Goal: Communication & Community: Answer question/provide support

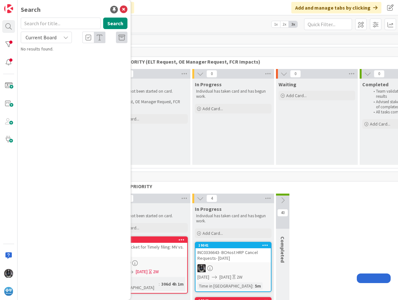
click at [41, 22] on input "text" at bounding box center [61, 23] width 80 height 11
drag, startPoint x: 42, startPoint y: 22, endPoint x: 43, endPoint y: 30, distance: 8.0
click at [42, 23] on input "text" at bounding box center [61, 23] width 80 height 11
type input "6754"
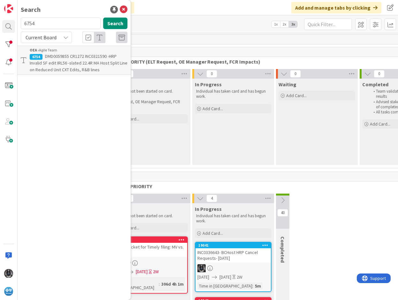
click at [54, 57] on span "DMD0059855 CR1272 INC0321590 -HRP Invalid SF edit IRL56 -slated 22.4R MA Host S…" at bounding box center [79, 62] width 98 height 19
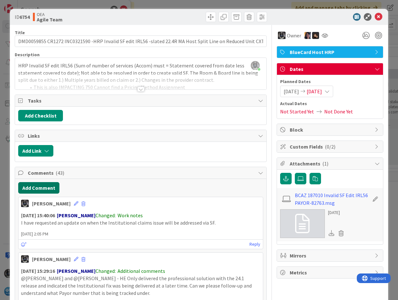
click at [34, 187] on button "Add Comment" at bounding box center [38, 187] width 41 height 11
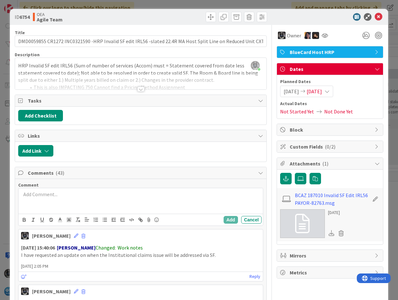
click at [32, 194] on p at bounding box center [140, 194] width 239 height 7
drag, startPoint x: 40, startPoint y: 195, endPoint x: 15, endPoint y: 197, distance: 25.0
click at [24, 219] on icon "button" at bounding box center [24, 220] width 6 height 6
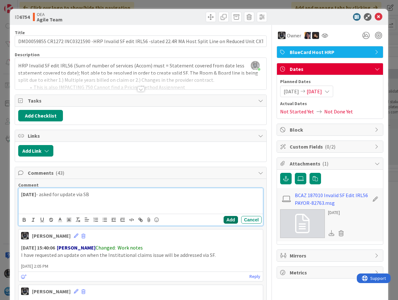
click at [224, 221] on button "Add" at bounding box center [231, 220] width 14 height 8
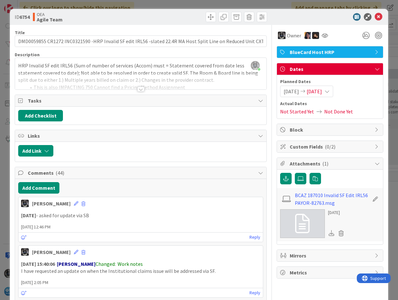
click at [322, 91] on span "[DATE]" at bounding box center [314, 92] width 15 height 8
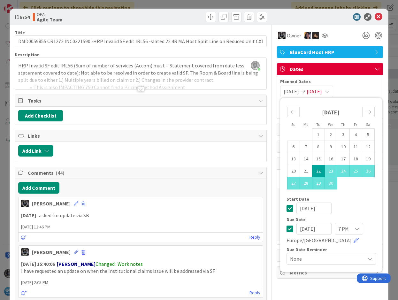
drag, startPoint x: 323, startPoint y: 228, endPoint x: 281, endPoint y: 228, distance: 41.2
click at [283, 228] on div "Su Mo Tu We Th Fr Sa [DATE] 1 2 3 4 5 6 7 8 9 10 11 12 13 14 15 16 17 18 19 20 …" at bounding box center [331, 185] width 96 height 168
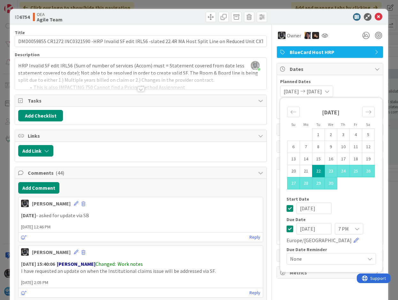
type input "[DATE]"
click at [355, 201] on div "Start Date" at bounding box center [330, 199] width 89 height 4
click at [227, 216] on p "[DATE] - asked for update via SB" at bounding box center [140, 215] width 239 height 7
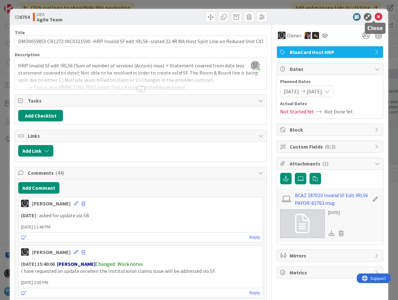
click at [375, 16] on icon at bounding box center [379, 17] width 8 height 8
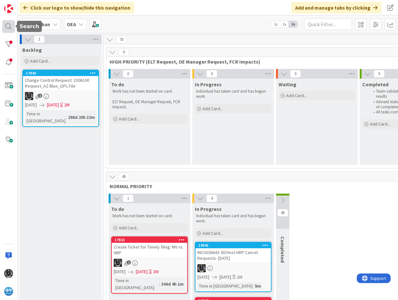
click at [8, 27] on div at bounding box center [8, 26] width 13 height 13
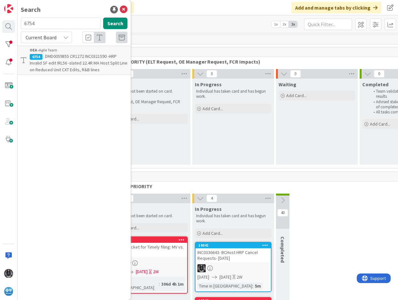
click at [44, 22] on input "6754" at bounding box center [61, 23] width 80 height 11
type input "6"
type input "18662"
click at [69, 58] on span "UR0106788-COMMUNITY HOSPITAL ASSOCIATION INC; 900358509-Missing pricing % facto…" at bounding box center [75, 62] width 90 height 19
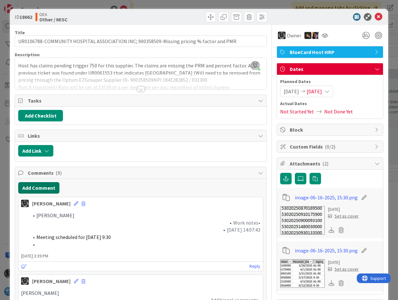
click at [33, 187] on button "Add Comment" at bounding box center [38, 187] width 41 height 11
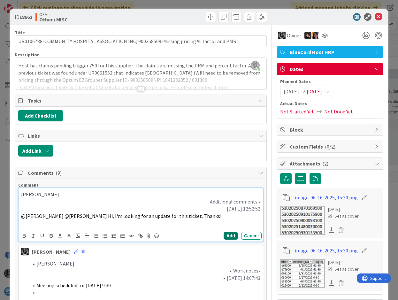
click at [224, 235] on button "Add" at bounding box center [231, 236] width 14 height 8
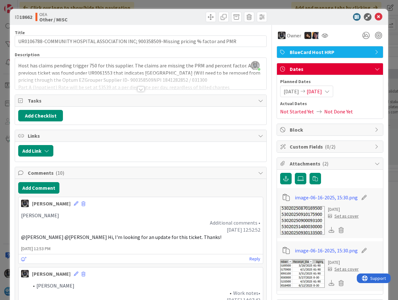
click at [330, 91] on icon at bounding box center [326, 91] width 5 height 5
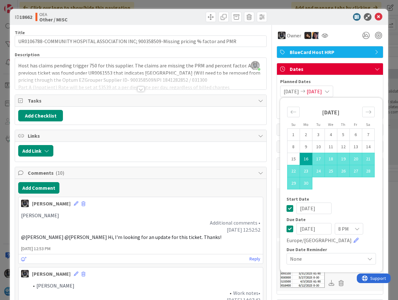
drag, startPoint x: 321, startPoint y: 228, endPoint x: 263, endPoint y: 223, distance: 58.3
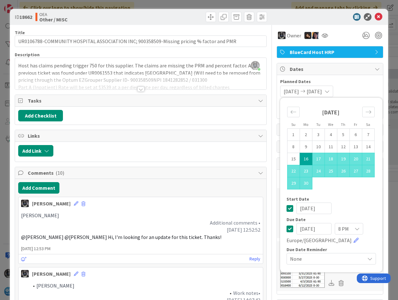
type input "[DATE]"
click at [196, 211] on div "[PERSON_NAME] Additional comments • [DATE] 12:52:52 @[PERSON_NAME] @[PERSON_NAM…" at bounding box center [141, 226] width 244 height 34
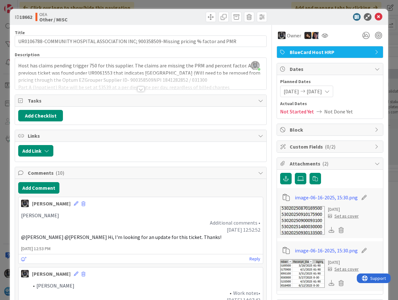
click at [140, 89] on div at bounding box center [140, 89] width 7 height 5
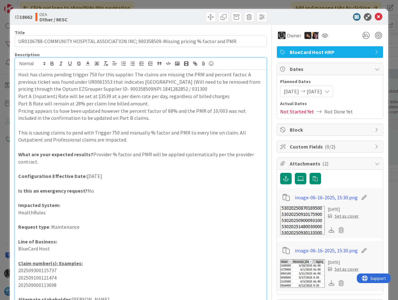
click at [38, 270] on p "202509300115737" at bounding box center [140, 270] width 245 height 7
copy p "202509300115737"
click at [375, 17] on icon at bounding box center [379, 17] width 8 height 8
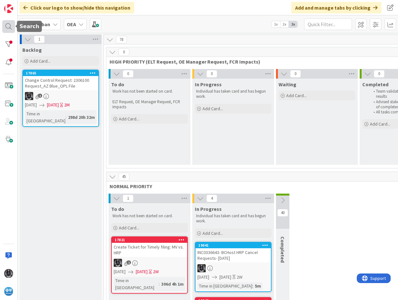
click at [6, 23] on div at bounding box center [8, 26] width 13 height 13
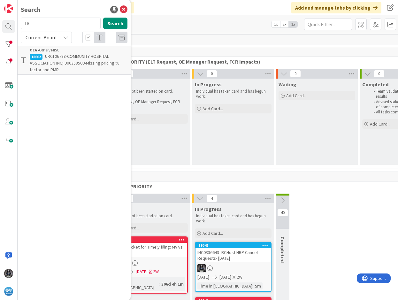
type input "1"
type input "6ql"
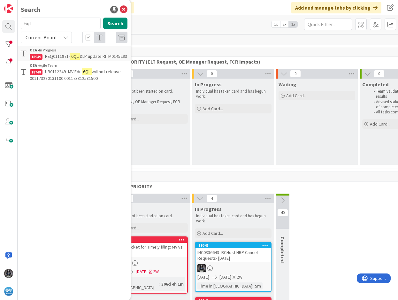
click at [59, 74] on span "UR0112249- MV Edit" at bounding box center [63, 72] width 37 height 6
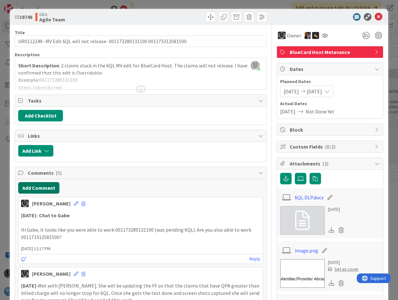
click at [31, 186] on button "Add Comment" at bounding box center [38, 187] width 41 height 11
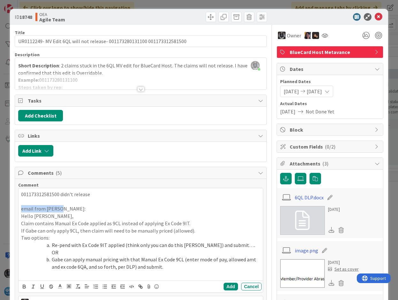
drag, startPoint x: 63, startPoint y: 208, endPoint x: 10, endPoint y: 210, distance: 53.1
click at [21, 284] on icon "button" at bounding box center [24, 287] width 6 height 6
click at [41, 284] on icon "button" at bounding box center [42, 287] width 6 height 6
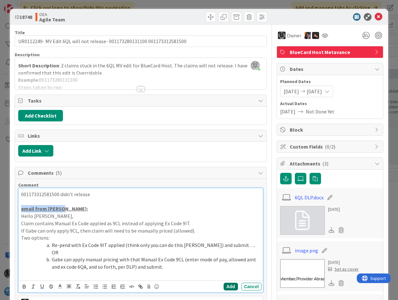
click at [225, 283] on button "Add" at bounding box center [231, 287] width 14 height 8
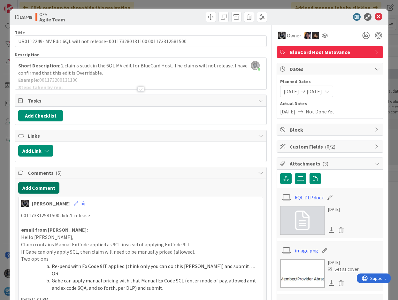
click at [34, 187] on button "Add Comment" at bounding box center [38, 187] width 41 height 11
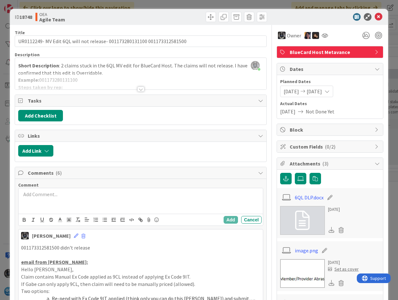
click at [33, 196] on p at bounding box center [140, 194] width 239 height 7
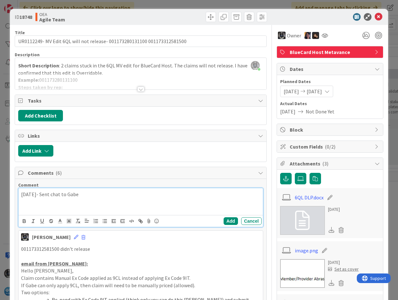
click at [22, 209] on p at bounding box center [140, 208] width 239 height 7
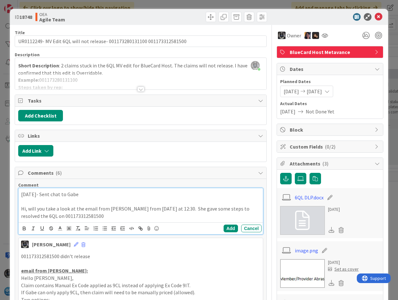
drag, startPoint x: 82, startPoint y: 195, endPoint x: 0, endPoint y: 189, distance: 82.4
click at [0, 189] on html "Click our logo to show/hide this navigation Add and manage tabs by clicking Kan…" at bounding box center [199, 150] width 398 height 300
click at [23, 227] on icon "button" at bounding box center [24, 228] width 6 height 6
click at [42, 228] on icon "button" at bounding box center [42, 228] width 6 height 6
click at [225, 229] on button "Add" at bounding box center [231, 229] width 14 height 8
